Goal: Information Seeking & Learning: Learn about a topic

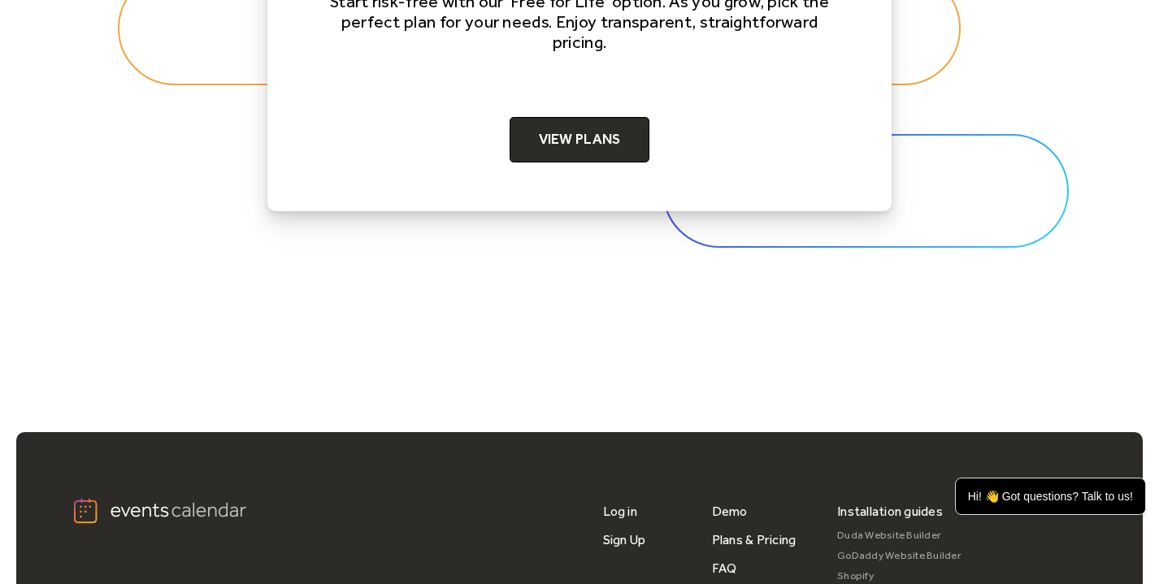
scroll to position [5210, 0]
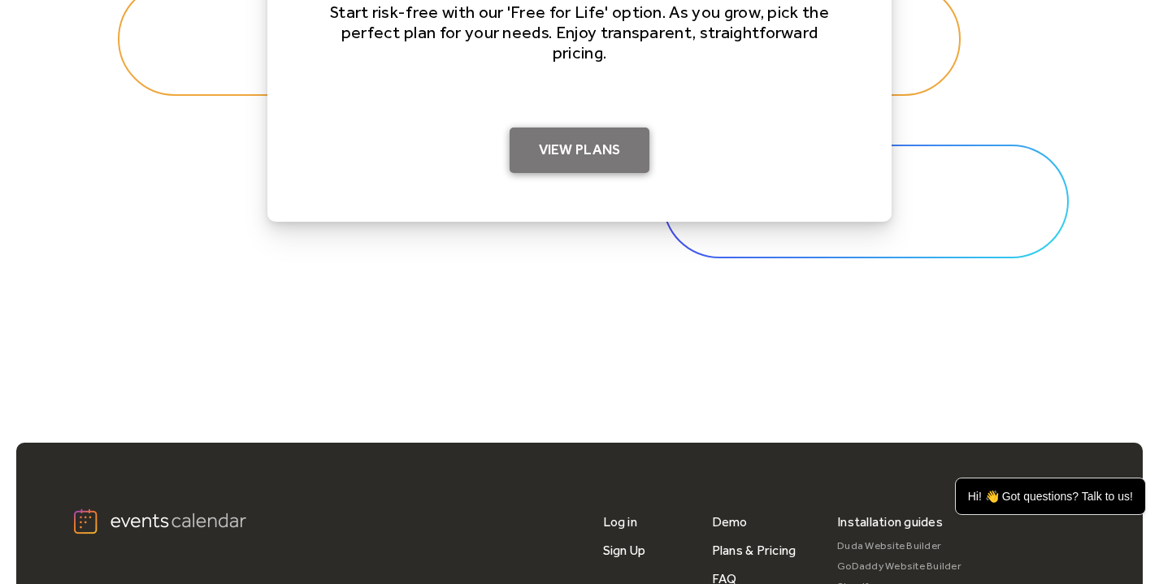
click at [567, 150] on link "View Plans" at bounding box center [580, 151] width 141 height 46
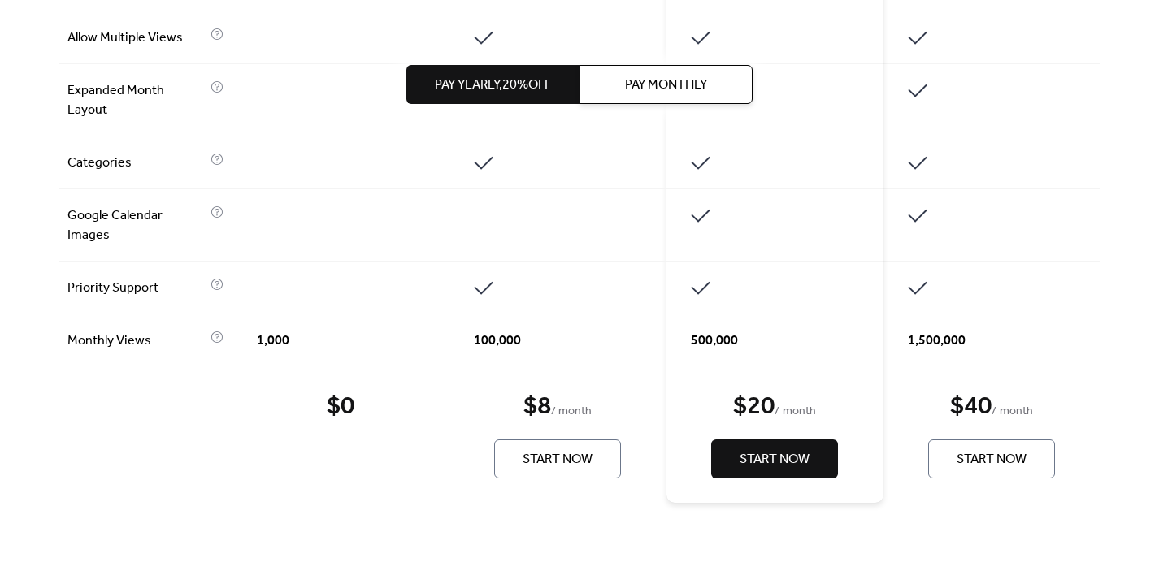
scroll to position [1337, 0]
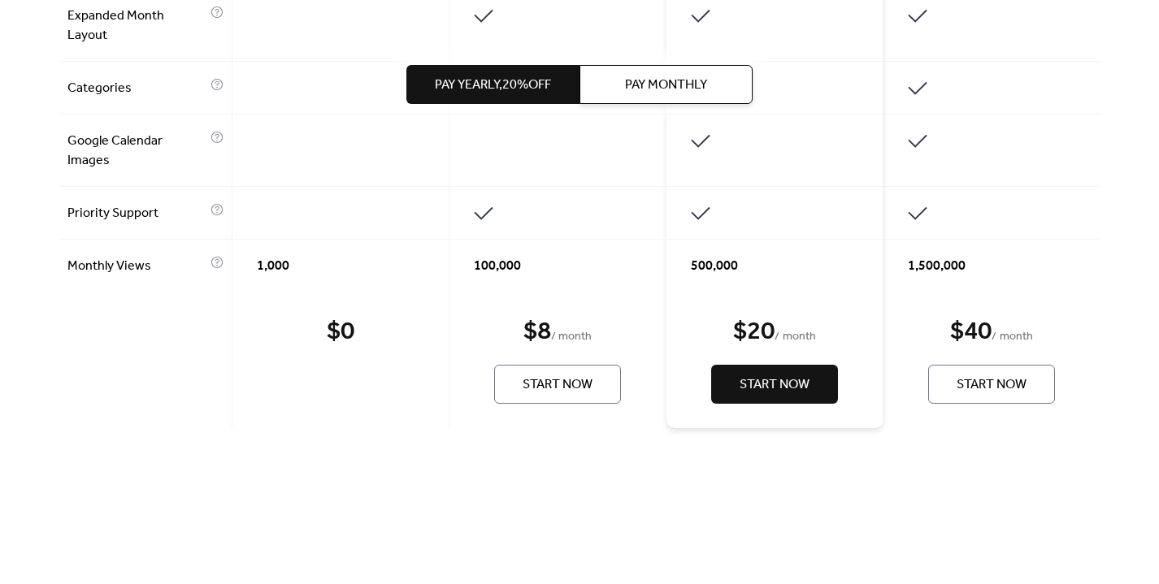
click at [783, 385] on span "Start Now" at bounding box center [775, 386] width 70 height 20
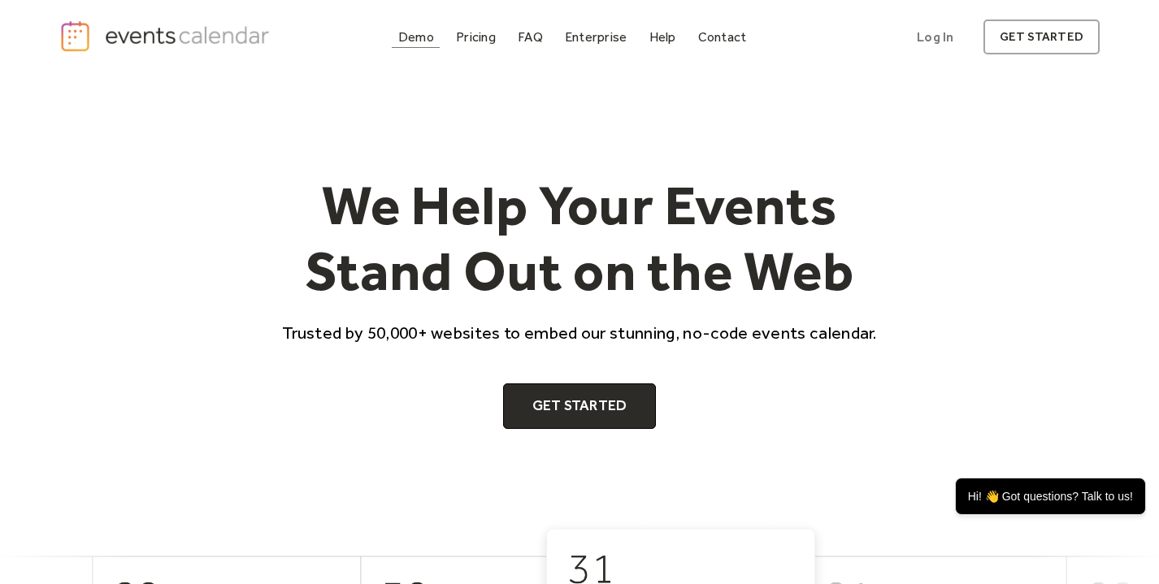
click at [415, 41] on div "Demo" at bounding box center [416, 37] width 36 height 9
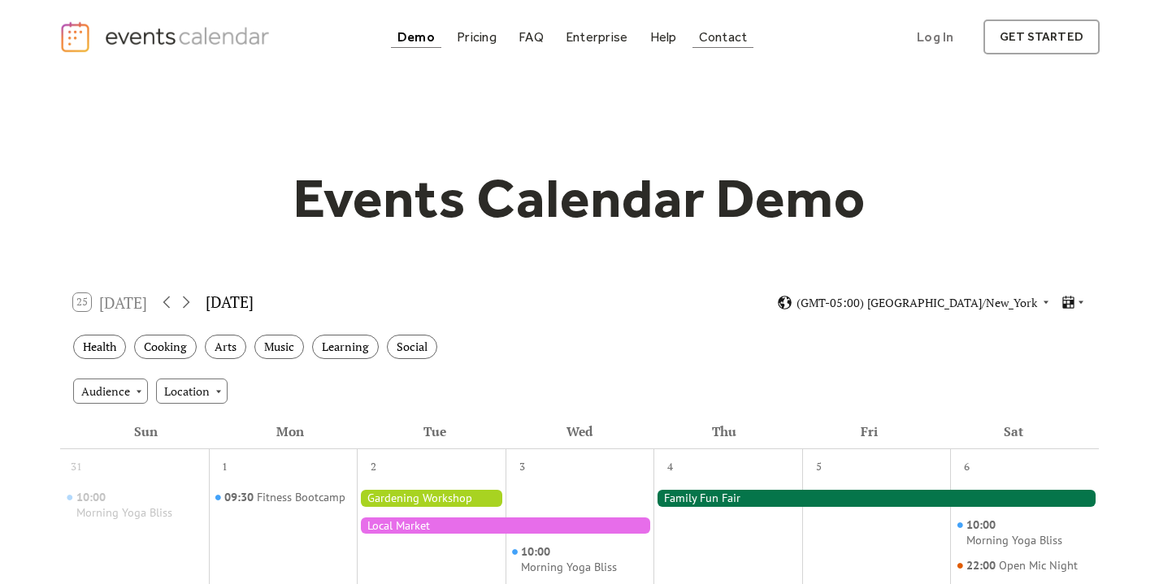
click at [736, 37] on div "Contact" at bounding box center [723, 37] width 49 height 9
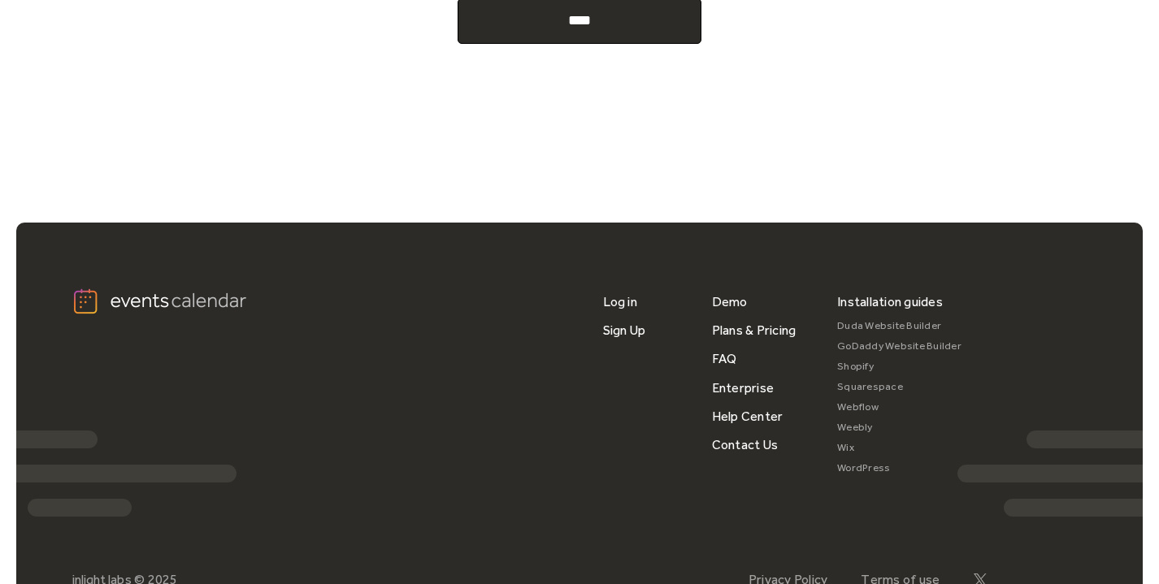
scroll to position [1004, 0]
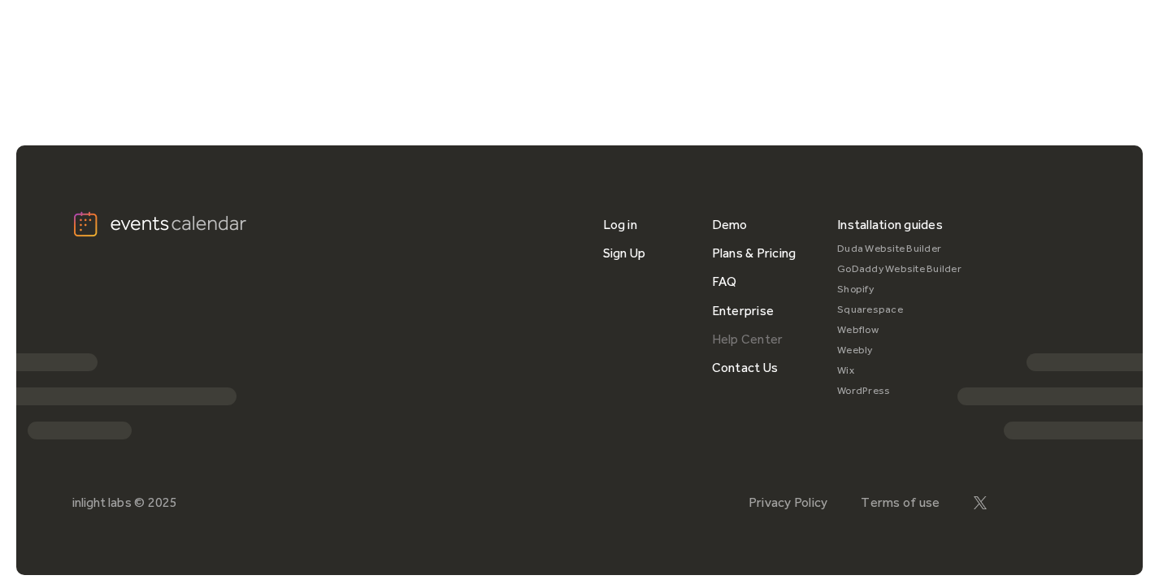
click at [742, 336] on link "Help Center" at bounding box center [748, 339] width 72 height 28
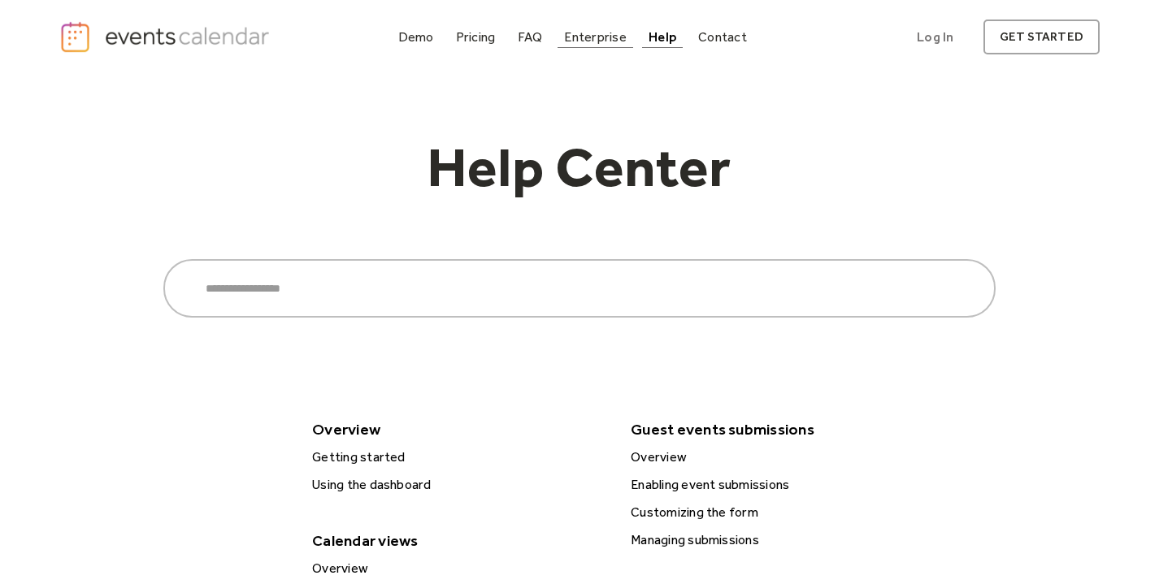
click at [622, 38] on div "Enterprise" at bounding box center [595, 37] width 62 height 9
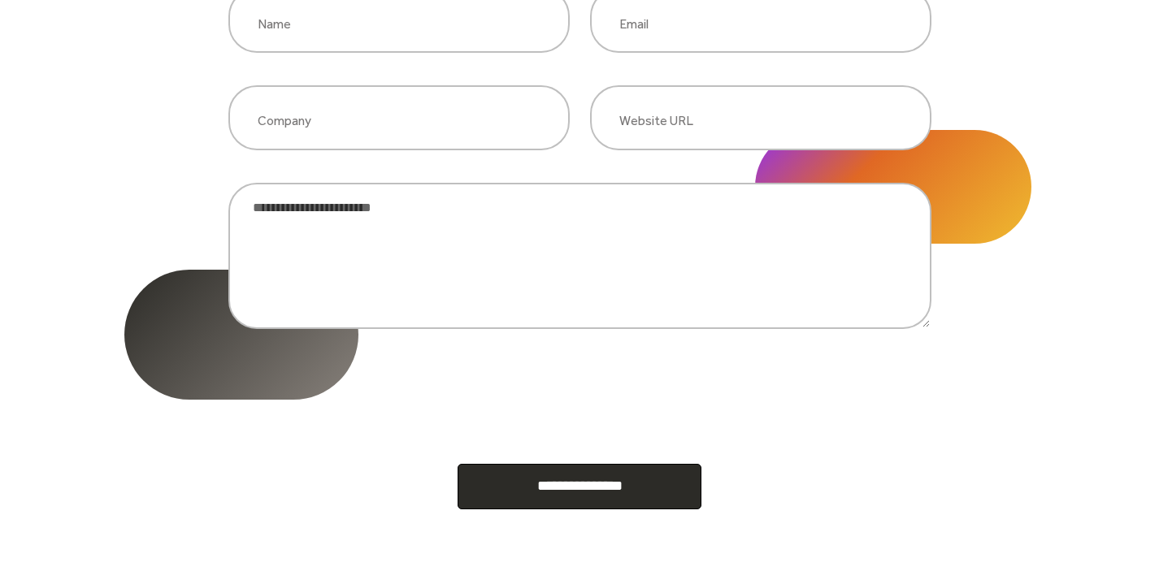
scroll to position [992, 0]
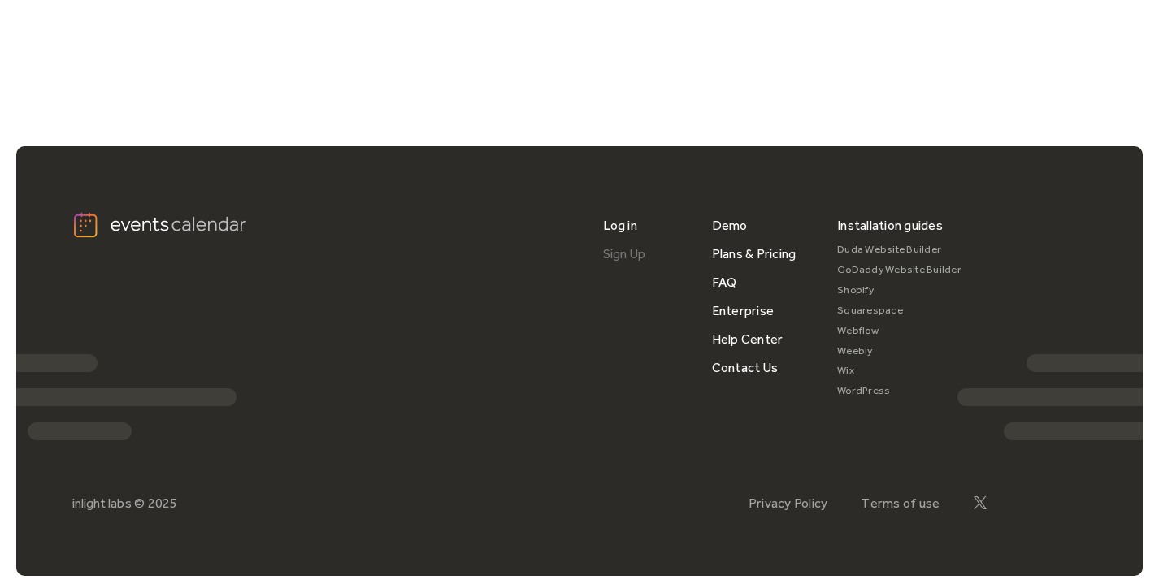
click at [616, 256] on link "Sign Up" at bounding box center [624, 254] width 43 height 28
click at [733, 313] on link "Enterprise" at bounding box center [743, 311] width 62 height 28
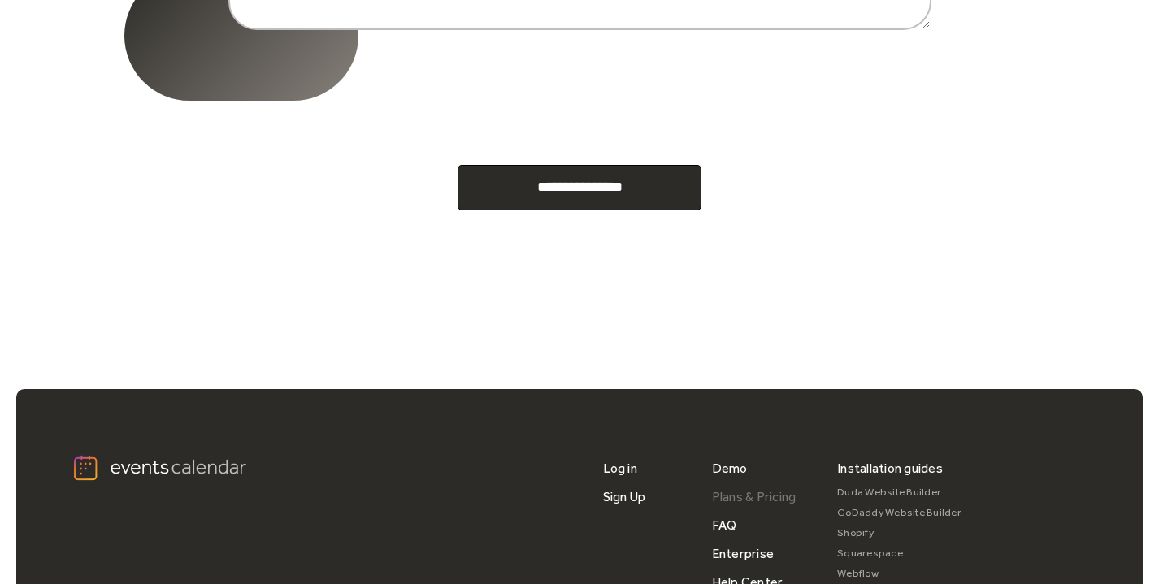
scroll to position [760, 0]
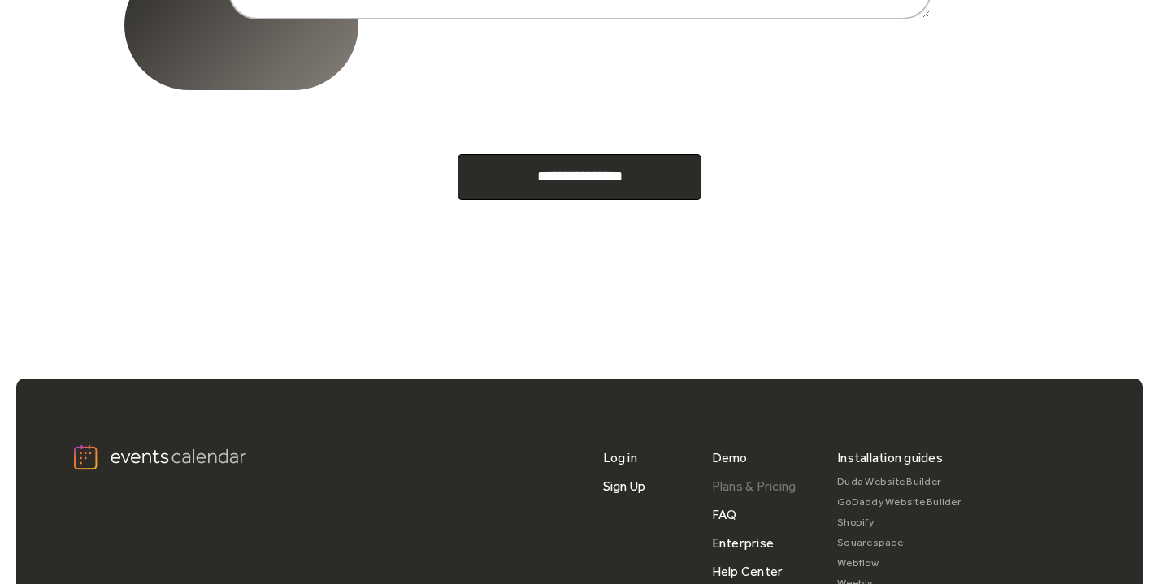
click at [727, 484] on link "Plans & Pricing" at bounding box center [754, 486] width 85 height 28
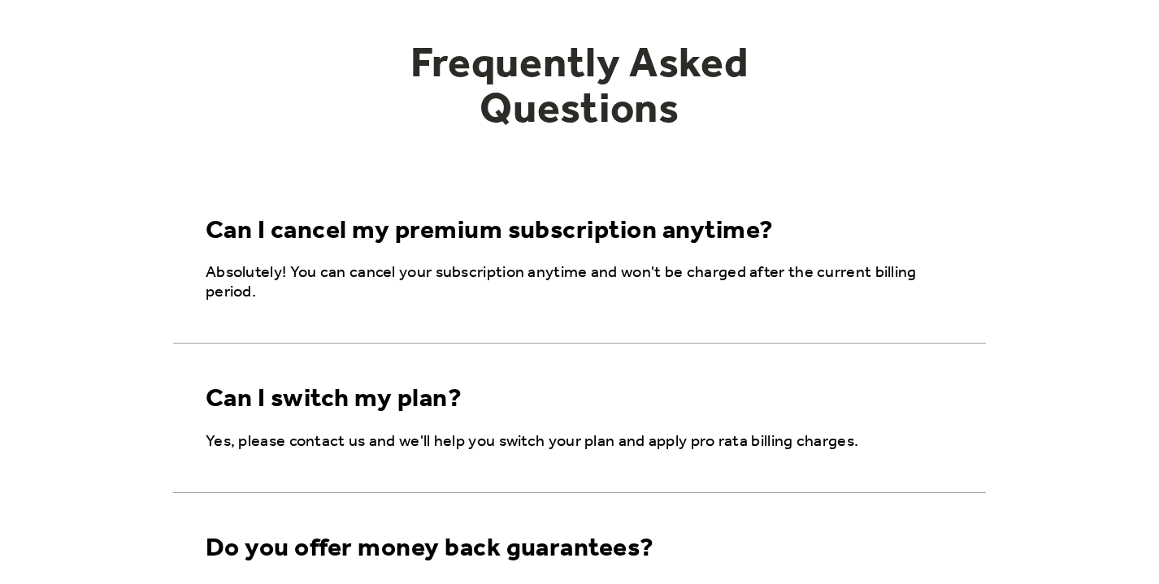
scroll to position [3159, 0]
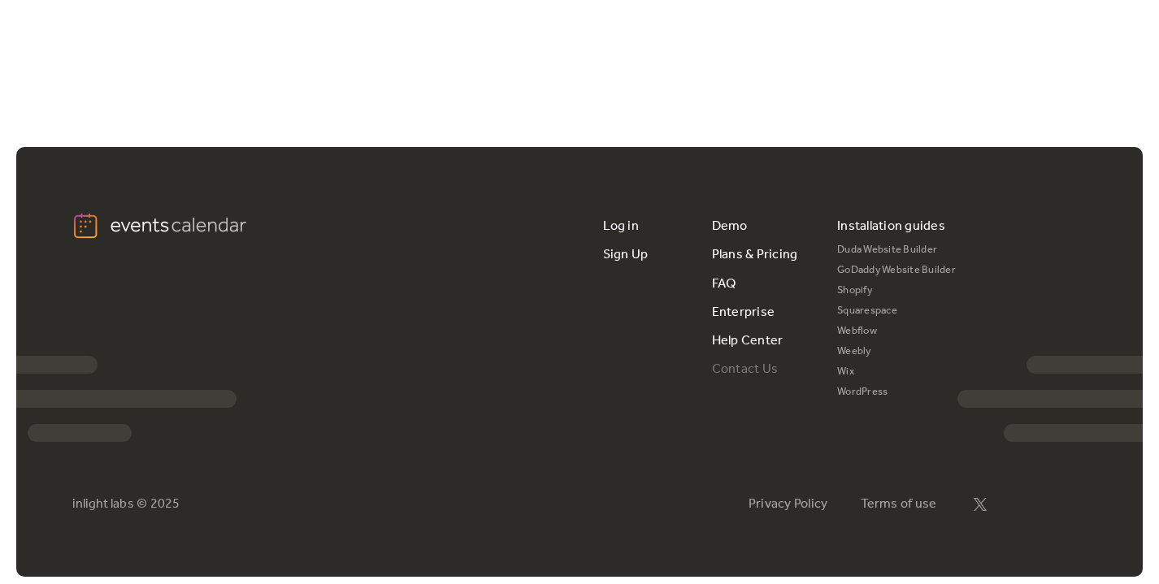
click at [746, 372] on link "Contact Us" at bounding box center [745, 369] width 66 height 28
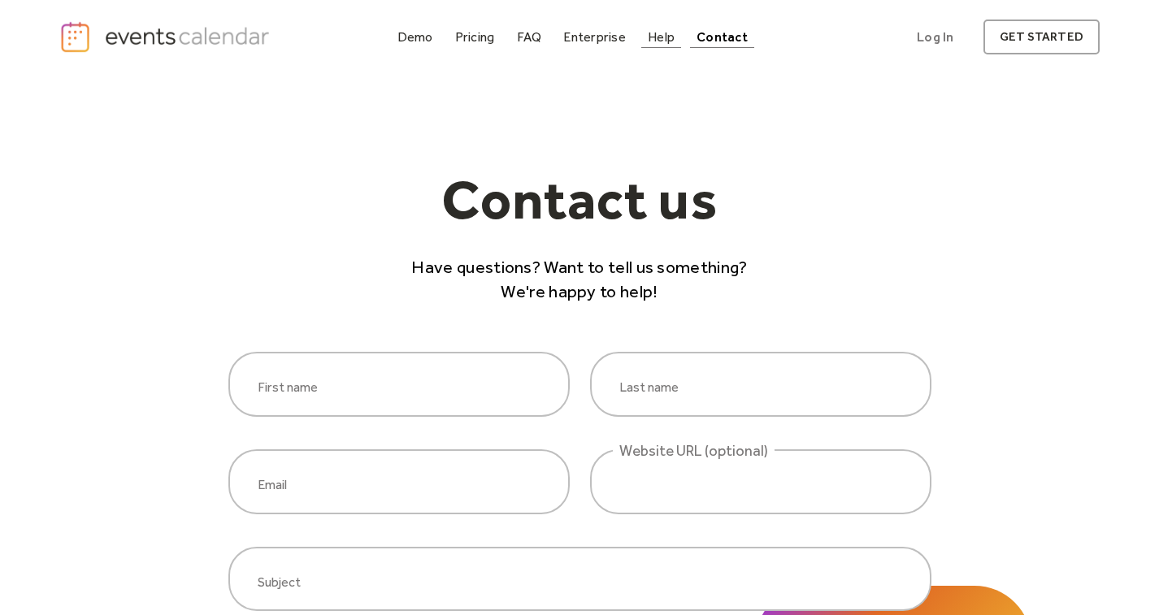
click at [647, 35] on link "Help" at bounding box center [661, 37] width 40 height 22
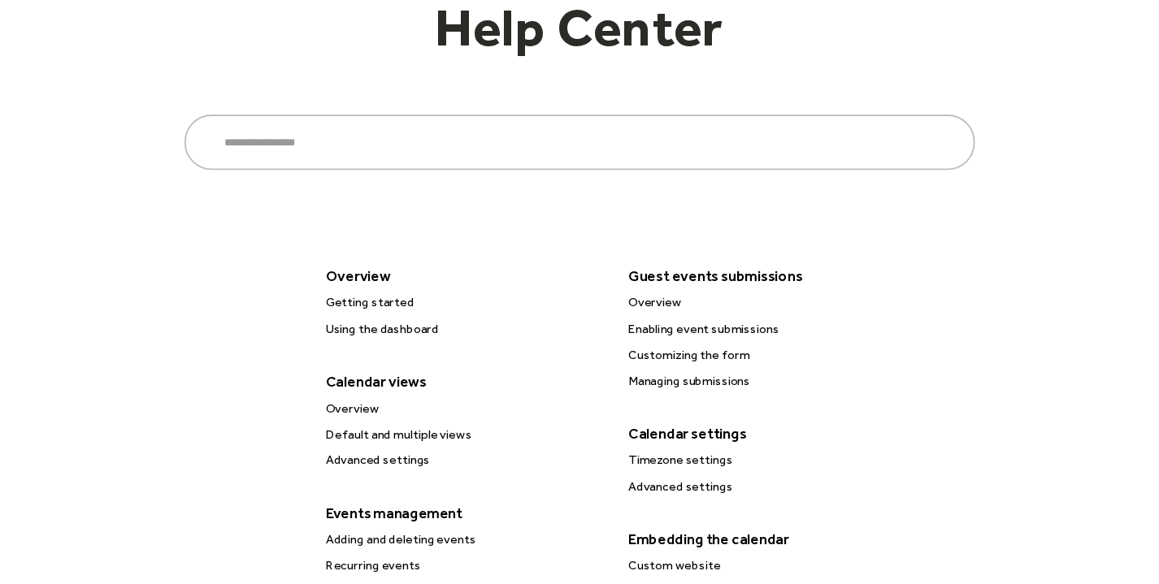
scroll to position [220, 0]
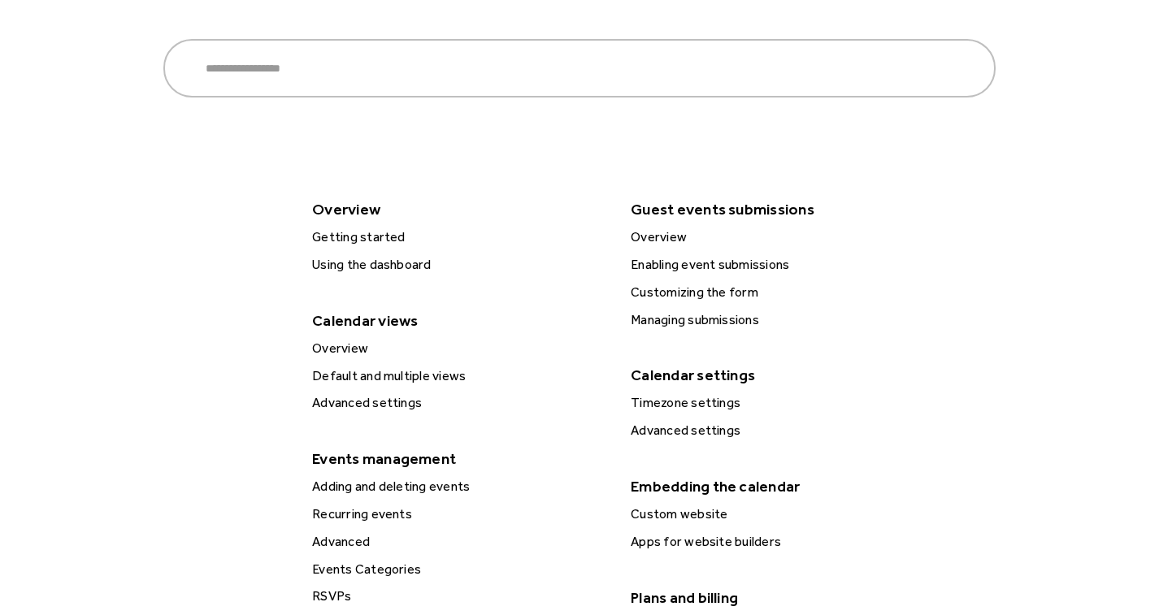
click at [697, 525] on div "Custom website" at bounding box center [778, 514] width 304 height 21
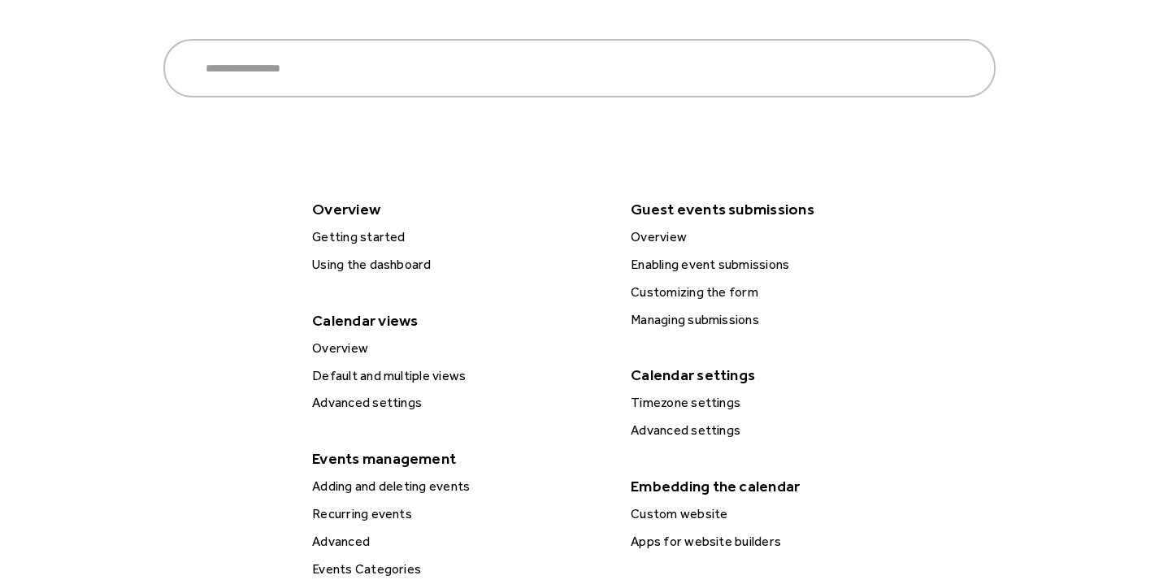
scroll to position [277, 0]
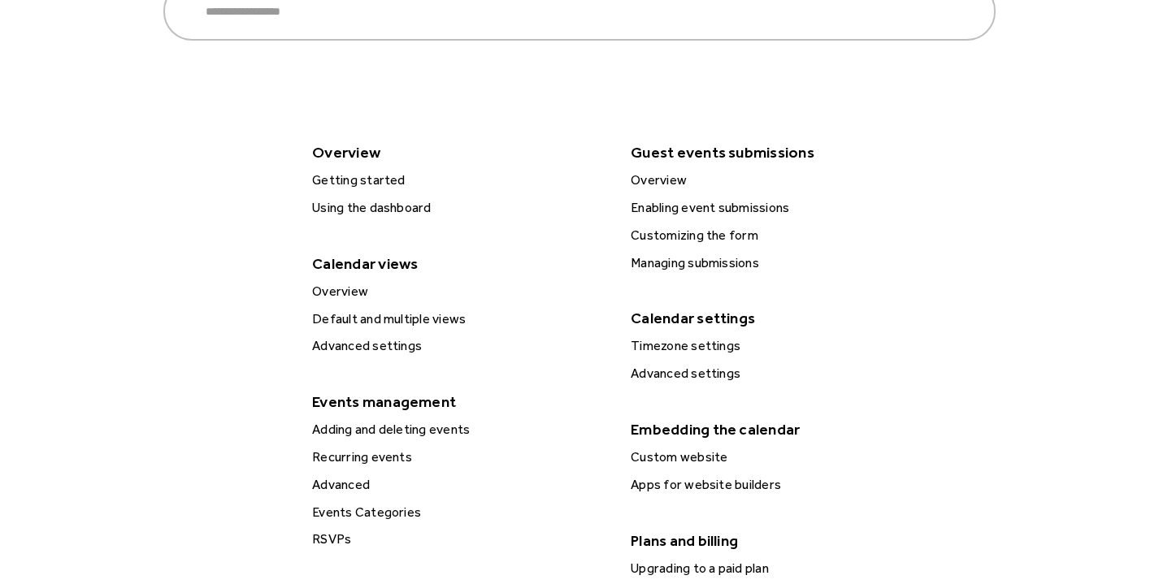
click at [700, 496] on div "Apps for website builders" at bounding box center [778, 485] width 304 height 21
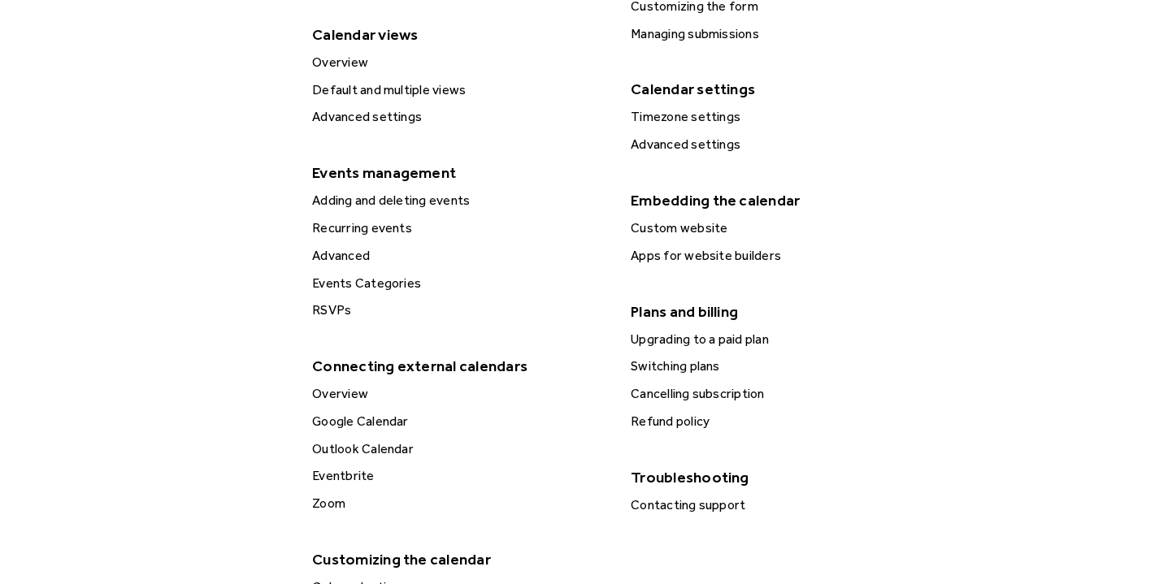
scroll to position [679, 0]
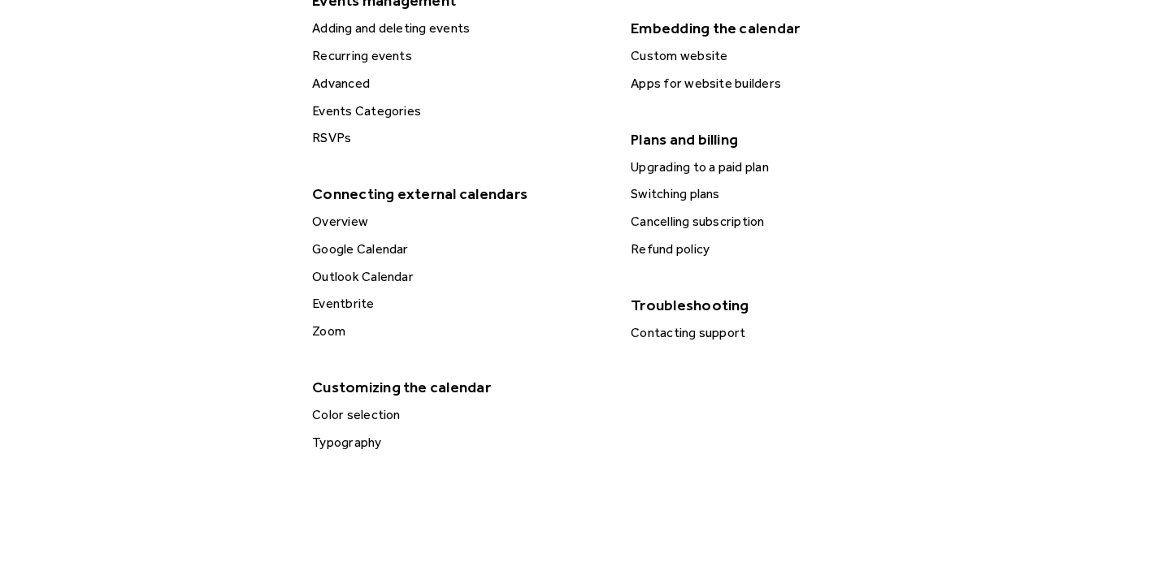
click at [701, 344] on div "Contacting support" at bounding box center [778, 333] width 304 height 21
click at [380, 406] on div "Color selection" at bounding box center [459, 415] width 304 height 21
click at [361, 267] on div "Outlook Calendar" at bounding box center [459, 277] width 304 height 21
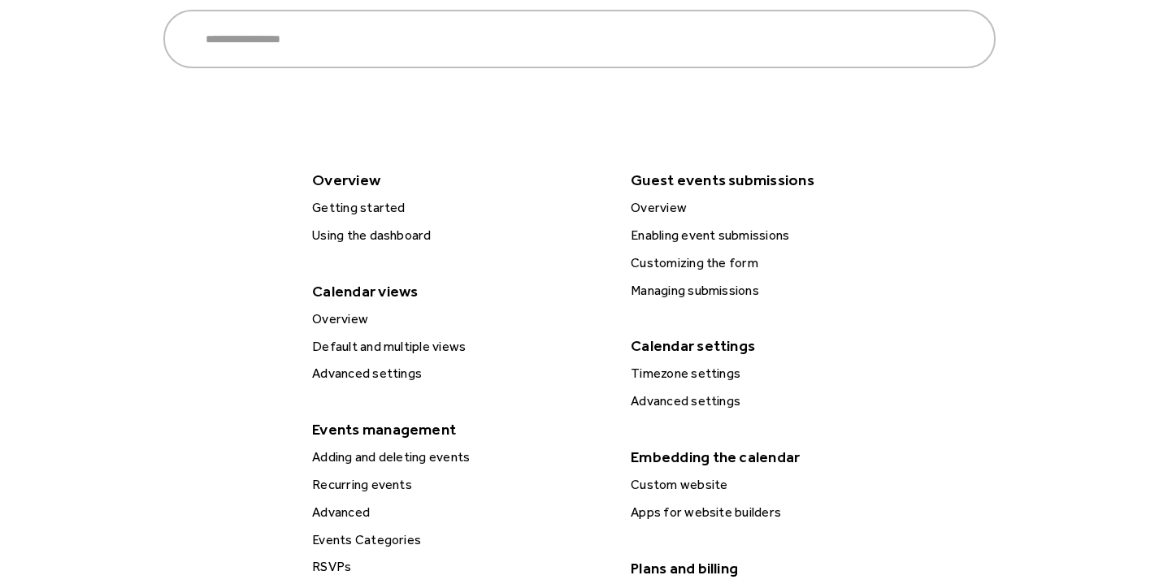
scroll to position [239, 0]
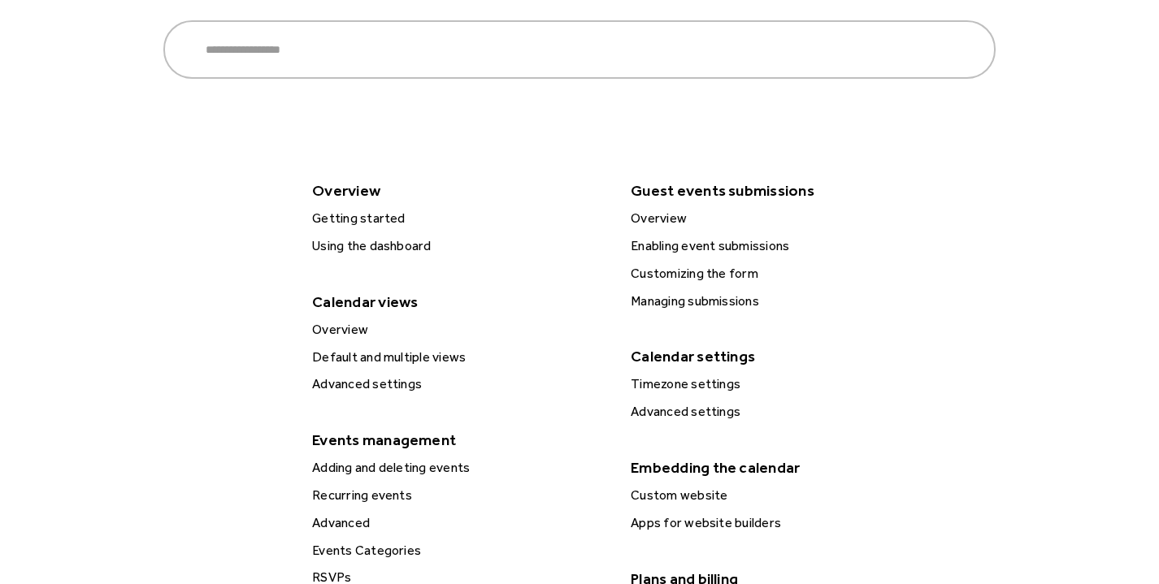
click at [349, 216] on div "Getting started" at bounding box center [459, 218] width 304 height 21
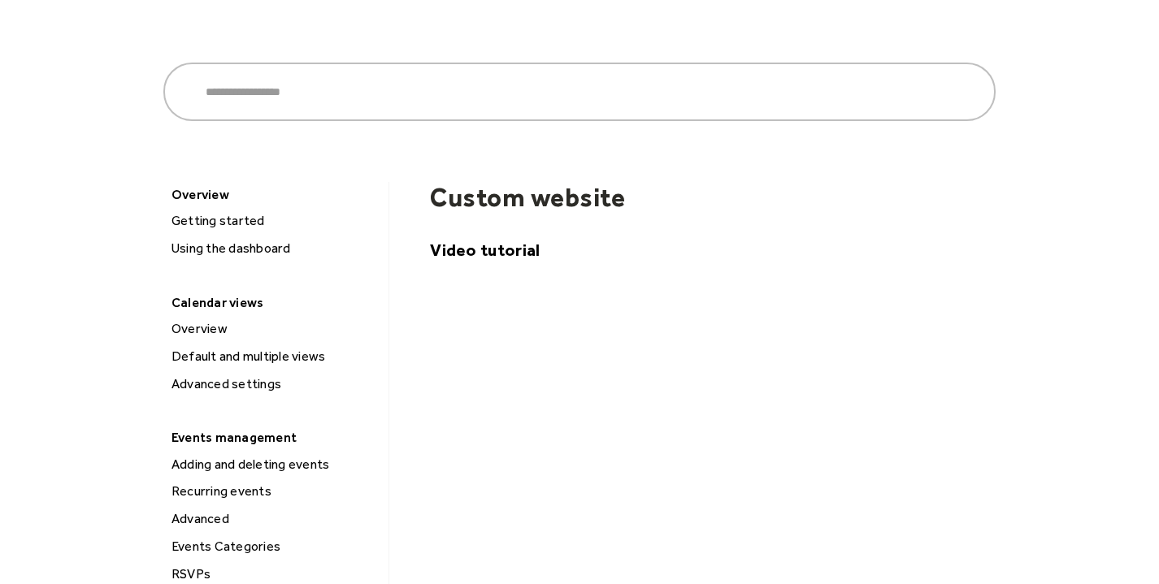
scroll to position [483, 0]
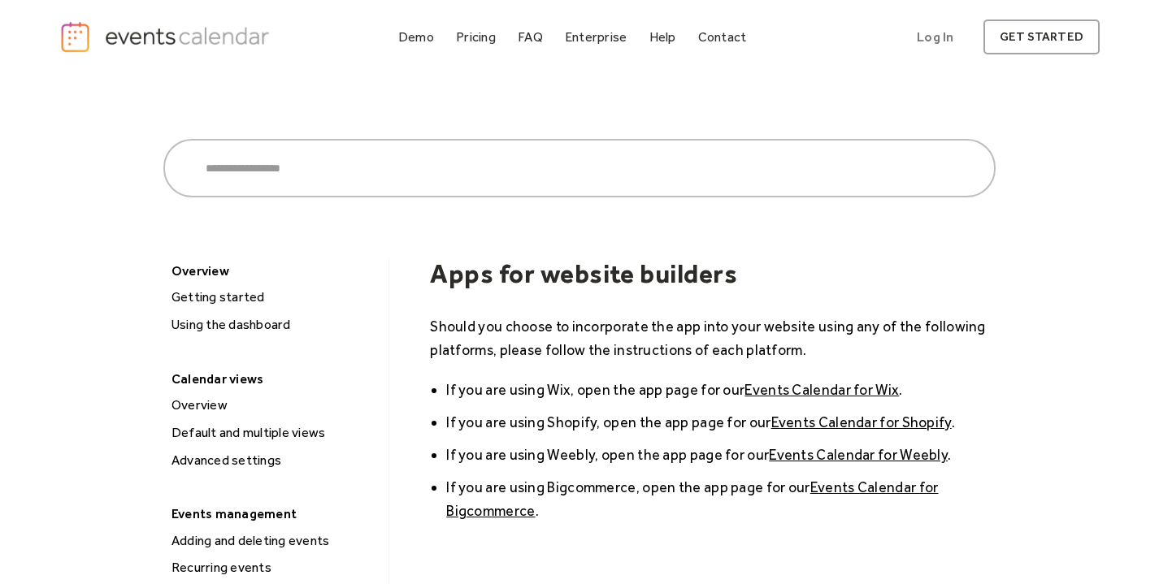
scroll to position [11, 0]
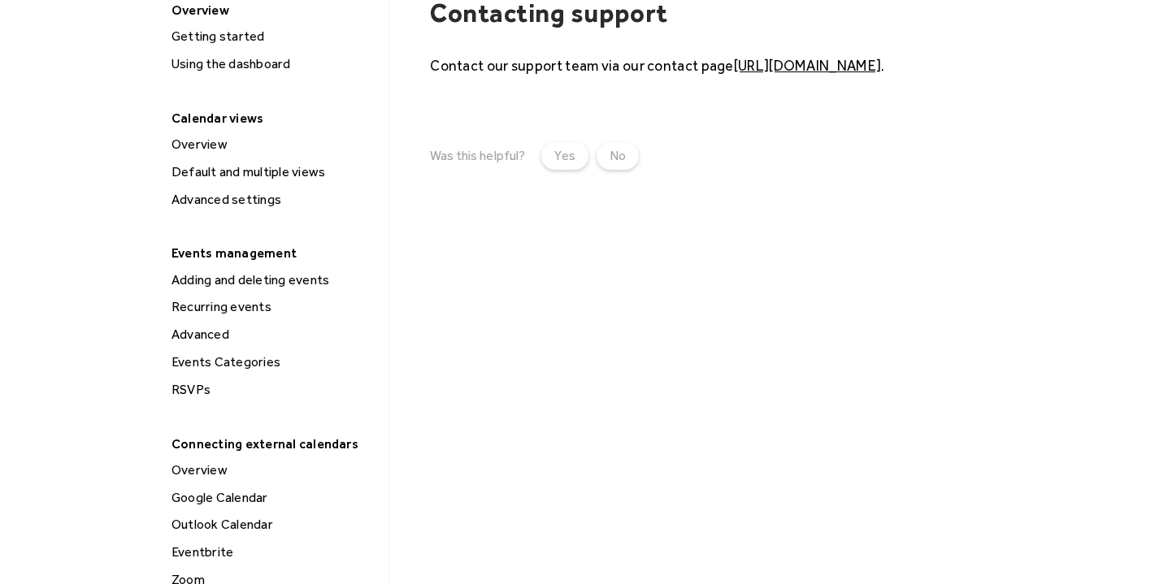
scroll to position [271, 0]
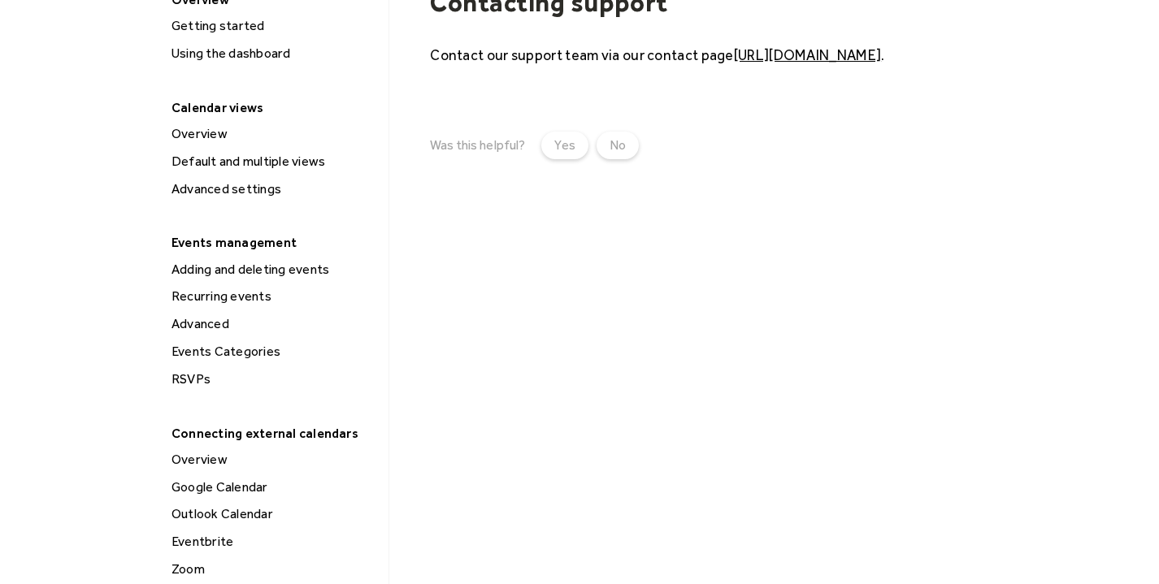
click at [881, 57] on link "https://eventscalendar.co/contact" at bounding box center [807, 54] width 147 height 17
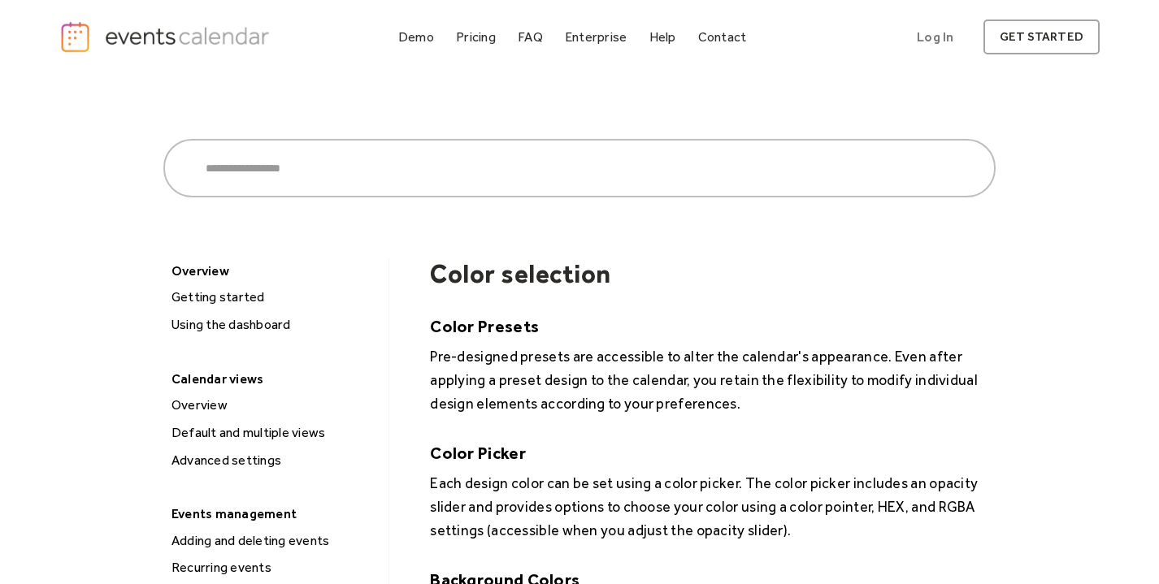
scroll to position [451, 0]
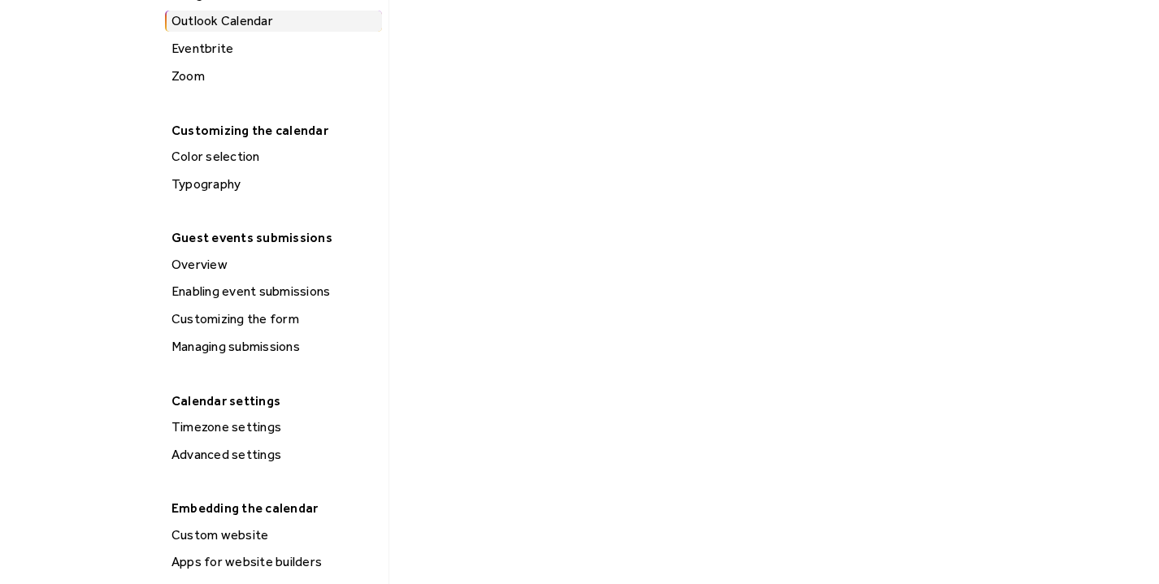
scroll to position [775, 0]
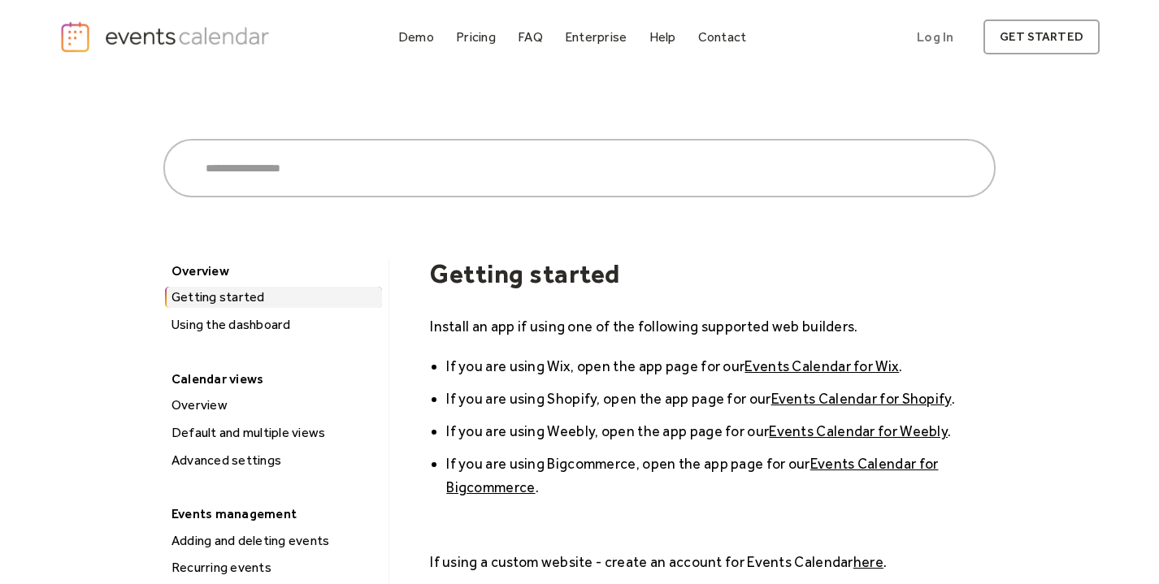
scroll to position [188, 0]
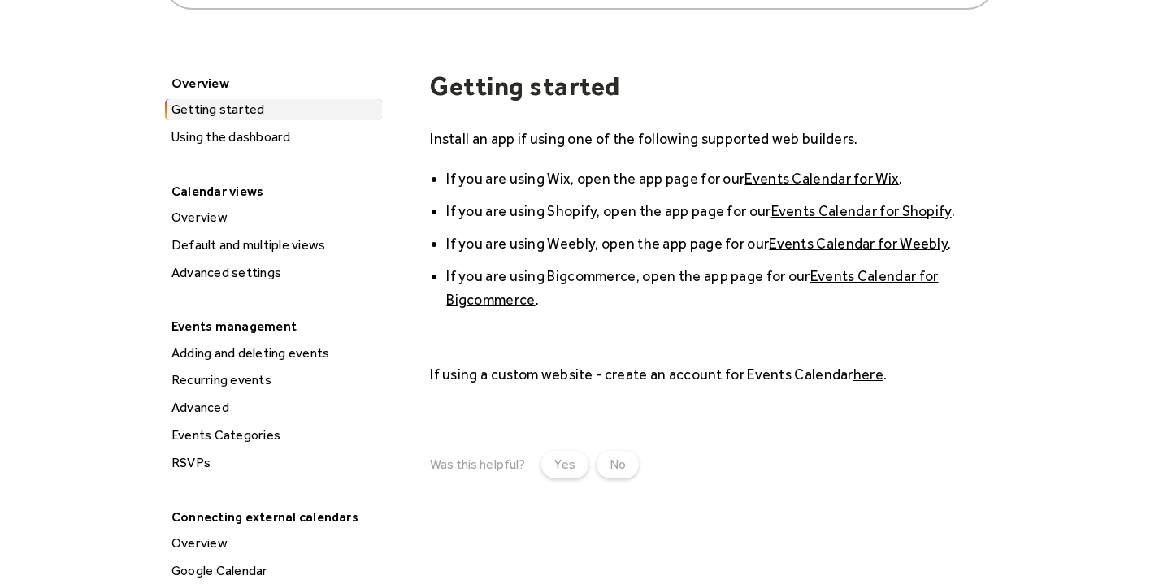
click at [859, 373] on link "here" at bounding box center [868, 374] width 30 height 17
click at [195, 124] on div "Getting started" at bounding box center [271, 113] width 217 height 28
click at [191, 136] on div "Using the dashboard" at bounding box center [274, 137] width 215 height 21
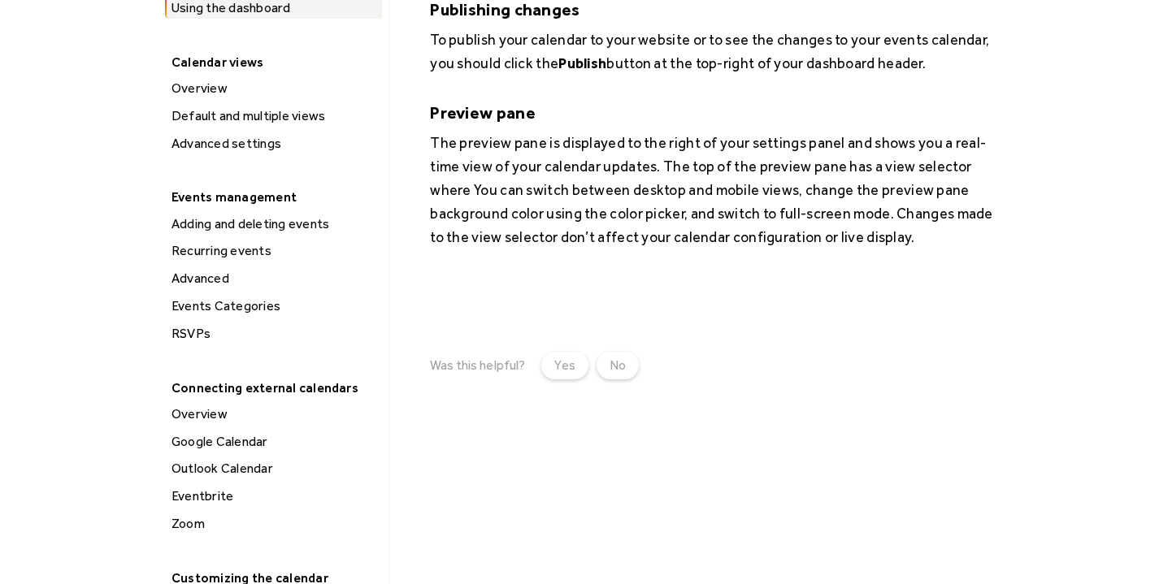
scroll to position [328, 0]
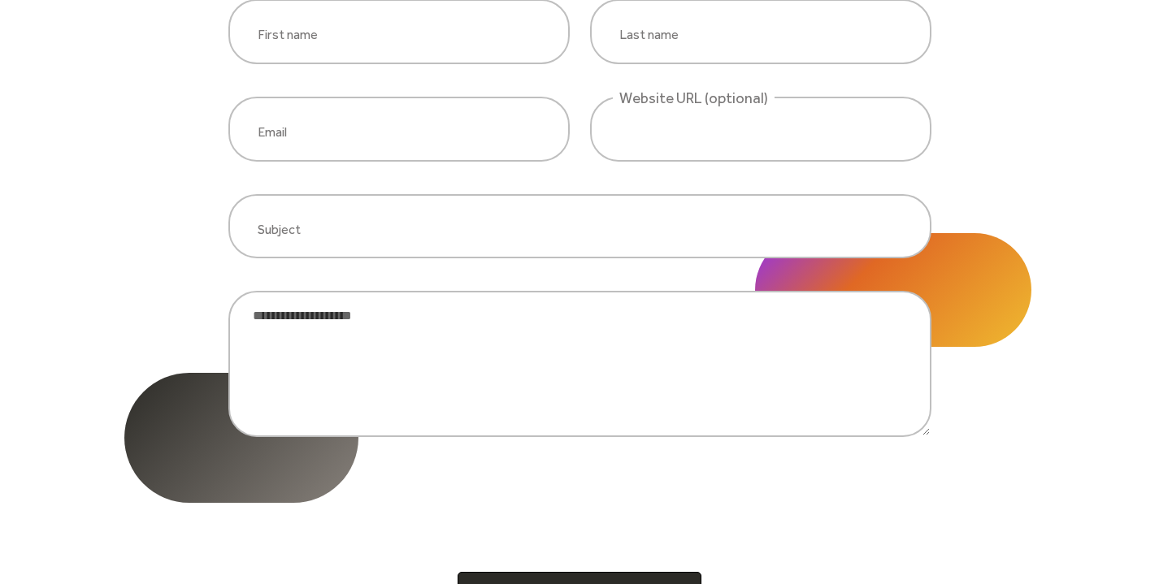
scroll to position [342, 0]
